Goal: Information Seeking & Learning: Check status

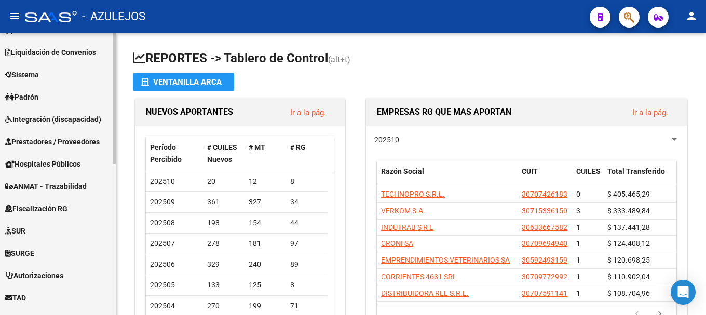
scroll to position [221, 0]
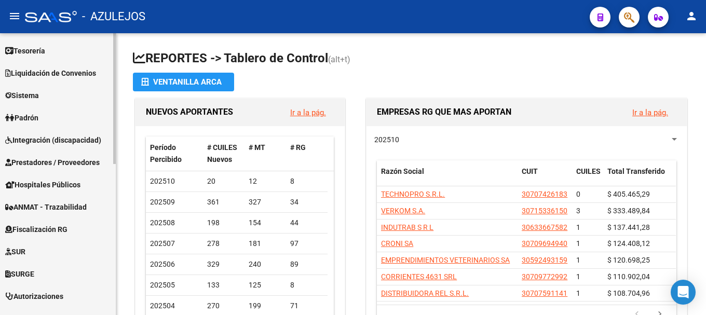
click at [62, 112] on link "Padrón" at bounding box center [58, 117] width 116 height 22
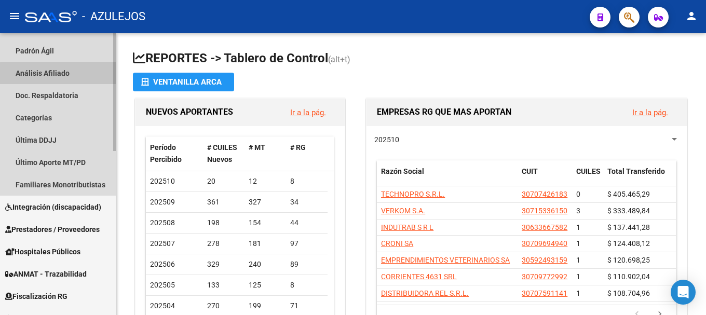
click at [65, 79] on link "Análisis Afiliado" at bounding box center [58, 73] width 116 height 22
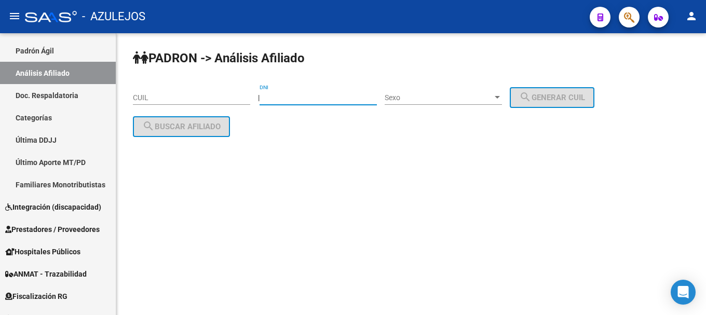
click at [308, 94] on input "DNI" at bounding box center [318, 97] width 117 height 9
type input "31031962"
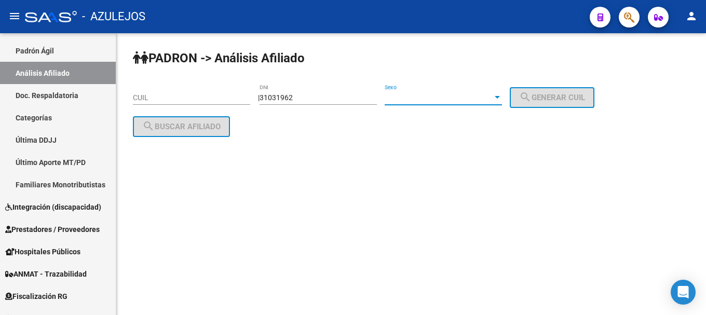
click at [502, 100] on div at bounding box center [497, 97] width 9 height 8
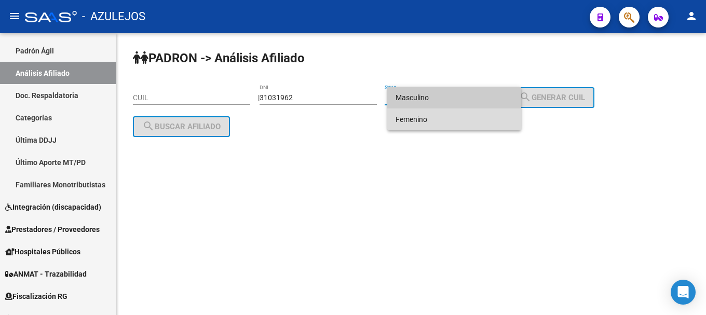
click at [496, 115] on span "Femenino" at bounding box center [454, 119] width 117 height 22
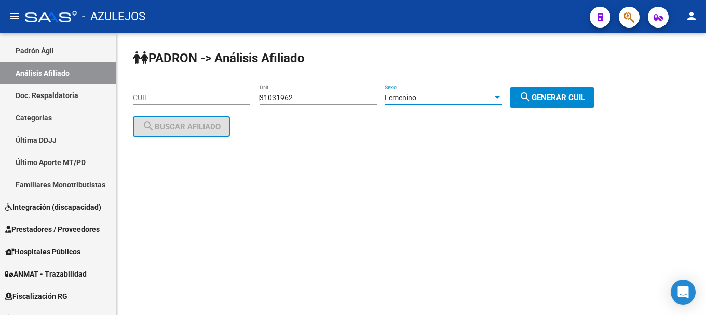
click at [542, 100] on span "search Generar CUIL" at bounding box center [552, 97] width 66 height 9
type input "27-31031962-2"
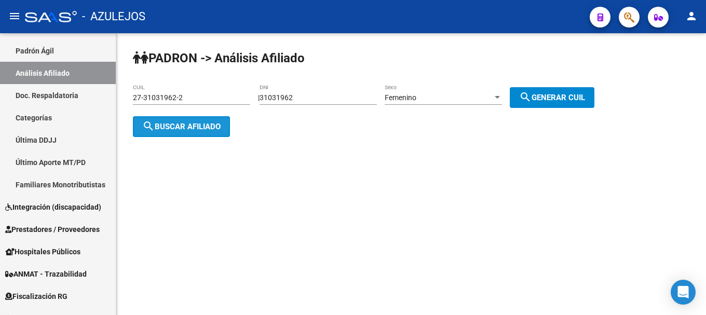
click at [172, 130] on span "search Buscar afiliado" at bounding box center [181, 126] width 78 height 9
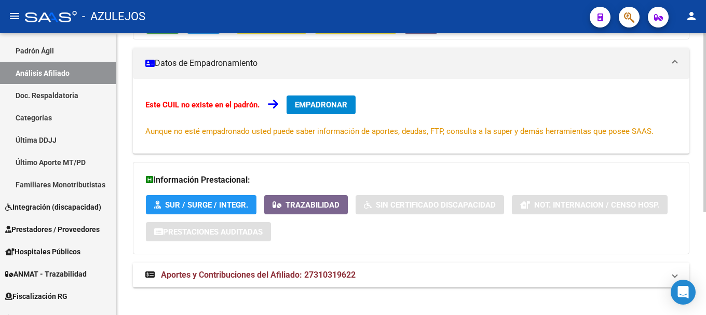
scroll to position [161, 0]
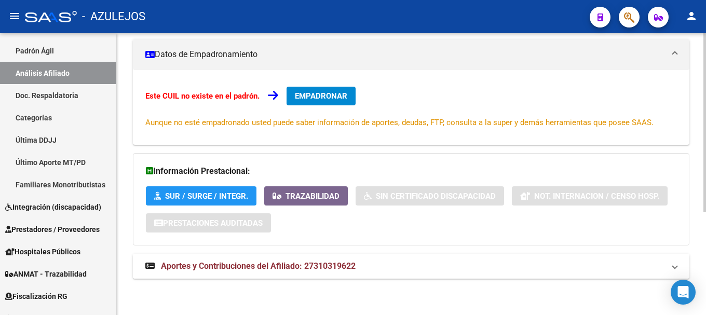
click at [193, 268] on span "Aportes y Contribuciones del Afiliado: 27310319622" at bounding box center [258, 266] width 195 height 10
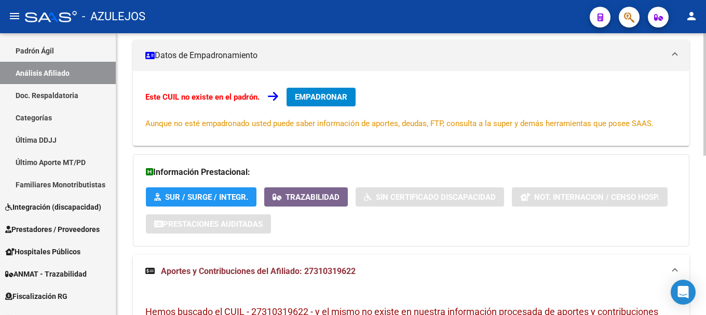
scroll to position [0, 0]
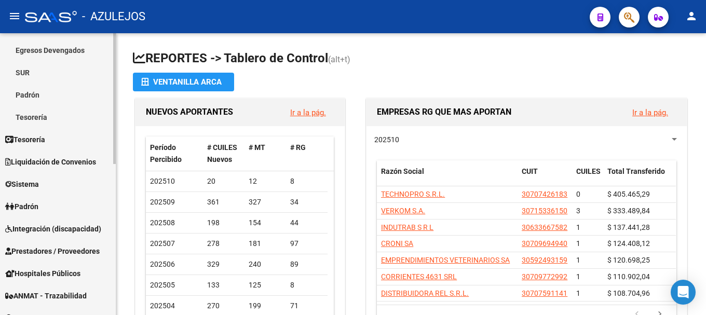
scroll to position [156, 0]
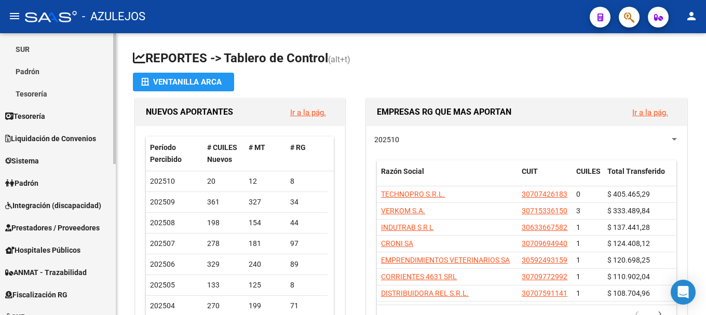
click at [66, 181] on link "Padrón" at bounding box center [58, 183] width 116 height 22
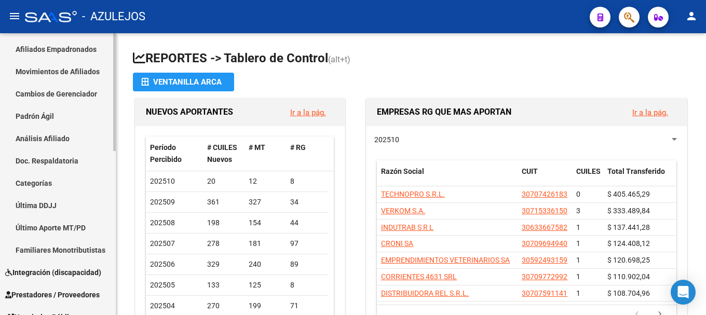
scroll to position [104, 0]
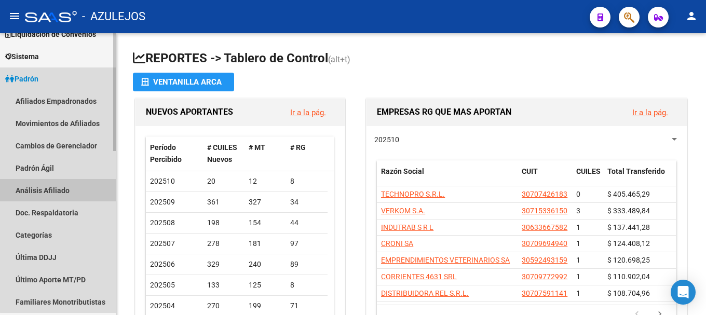
click at [68, 187] on link "Análisis Afiliado" at bounding box center [58, 190] width 116 height 22
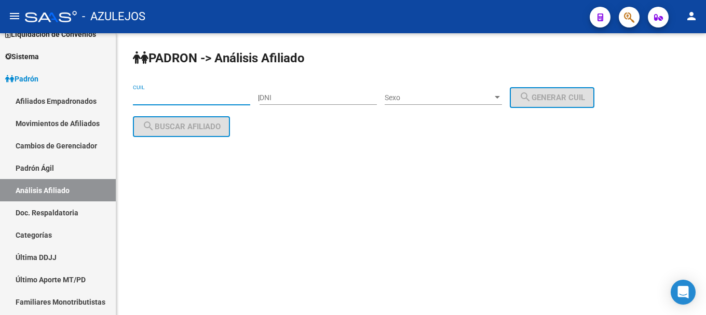
paste input "27-31031962-2"
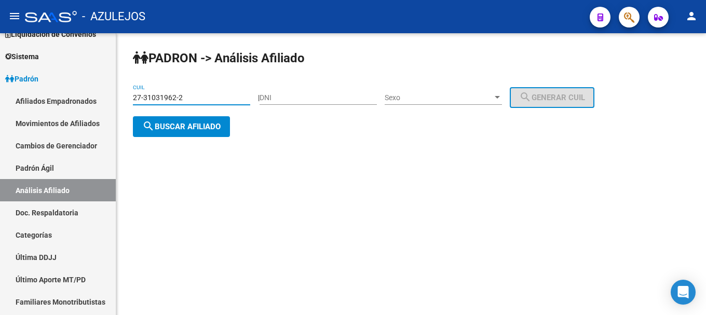
type input "27-31031962-2"
click at [176, 122] on span "search Buscar afiliado" at bounding box center [181, 126] width 78 height 9
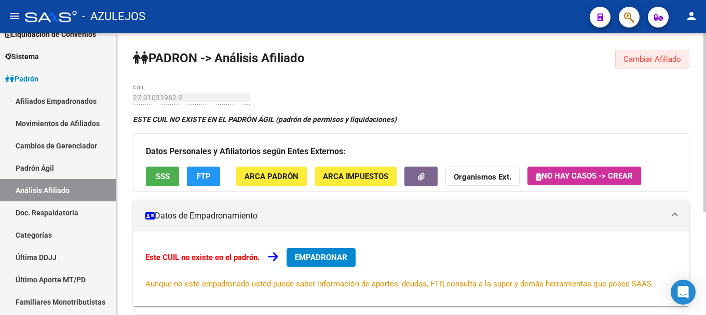
click at [620, 61] on button "Cambiar Afiliado" at bounding box center [652, 59] width 74 height 19
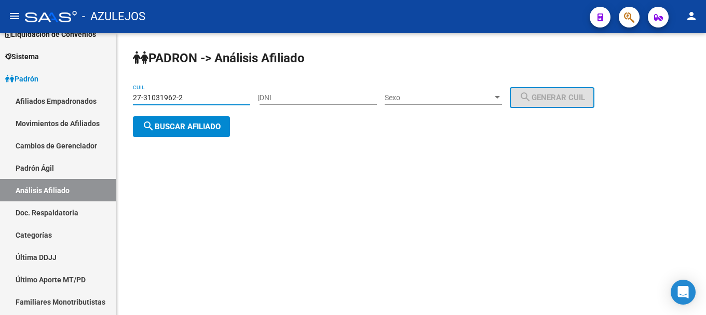
drag, startPoint x: 133, startPoint y: 97, endPoint x: 187, endPoint y: 96, distance: 53.5
click at [187, 96] on input "27-31031962-2" at bounding box center [191, 97] width 117 height 9
click at [171, 60] on strong "PADRON -> Análisis Afiliado" at bounding box center [219, 58] width 172 height 15
drag, startPoint x: 144, startPoint y: 97, endPoint x: 174, endPoint y: 97, distance: 30.6
click at [174, 97] on input "27-31031962-2" at bounding box center [191, 97] width 117 height 9
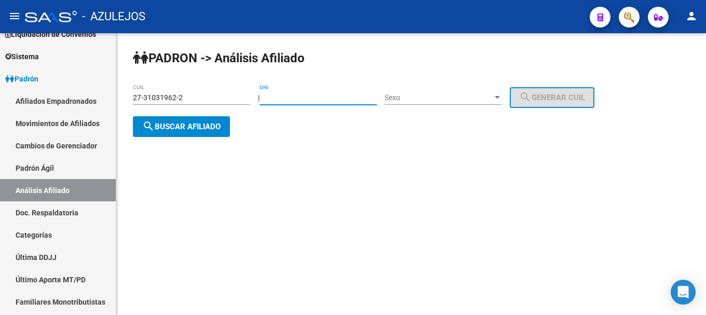
paste input "31031962"
type input "31031962"
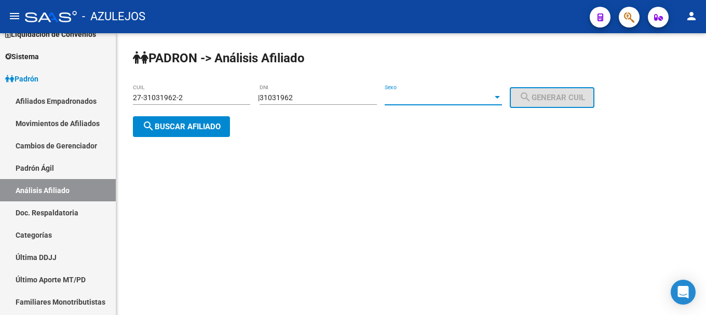
click at [502, 98] on div at bounding box center [497, 97] width 9 height 8
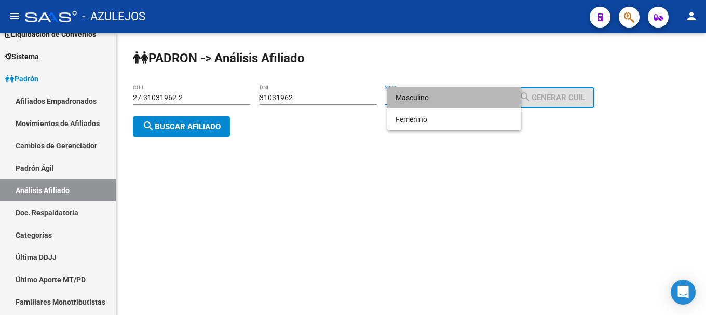
click at [501, 100] on span "Masculino" at bounding box center [454, 98] width 117 height 22
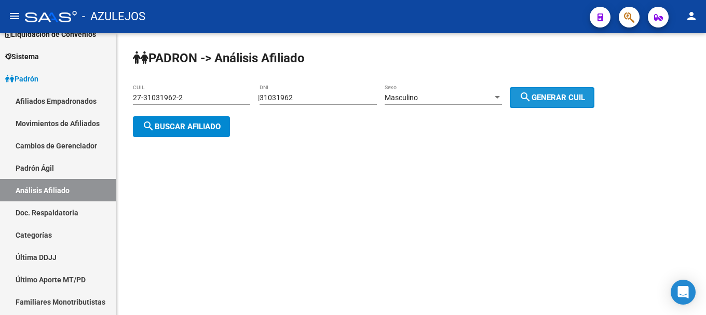
click at [579, 100] on span "search Generar CUIL" at bounding box center [552, 97] width 66 height 9
type input "20-31031962-8"
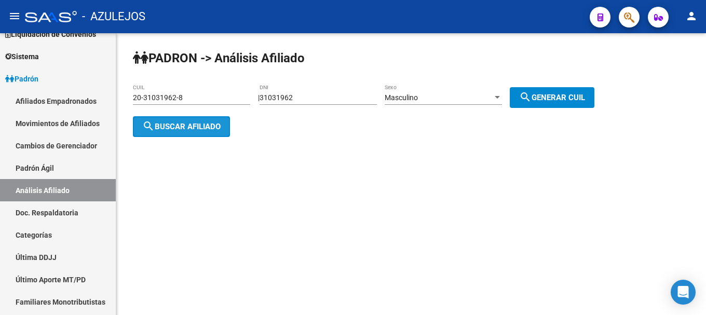
click at [180, 124] on span "search Buscar afiliado" at bounding box center [181, 126] width 78 height 9
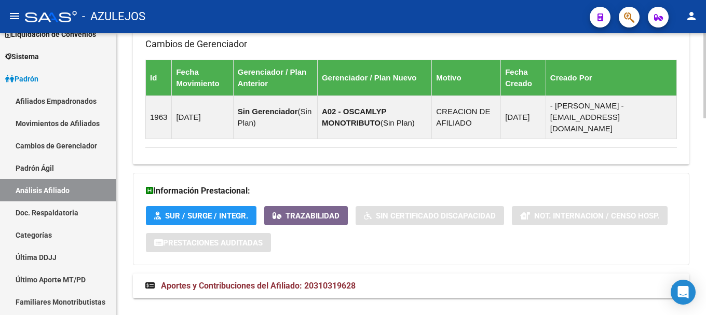
scroll to position [649, 0]
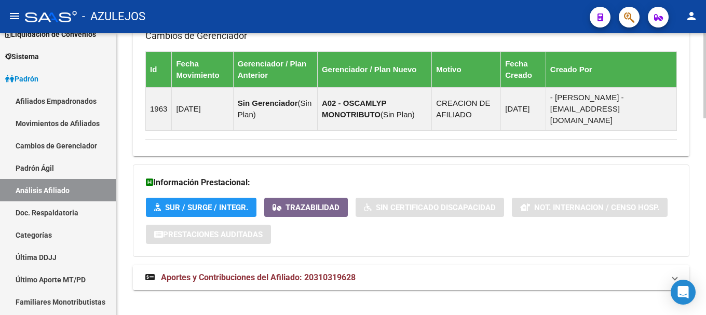
click at [263, 273] on span "Aportes y Contribuciones del Afiliado: 20310319628" at bounding box center [258, 278] width 195 height 10
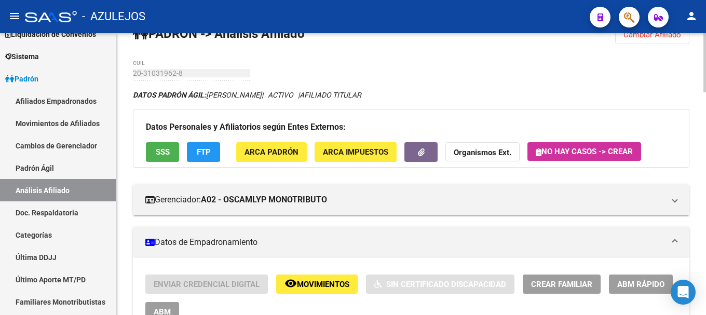
scroll to position [0, 0]
